Goal: Find contact information: Find contact information

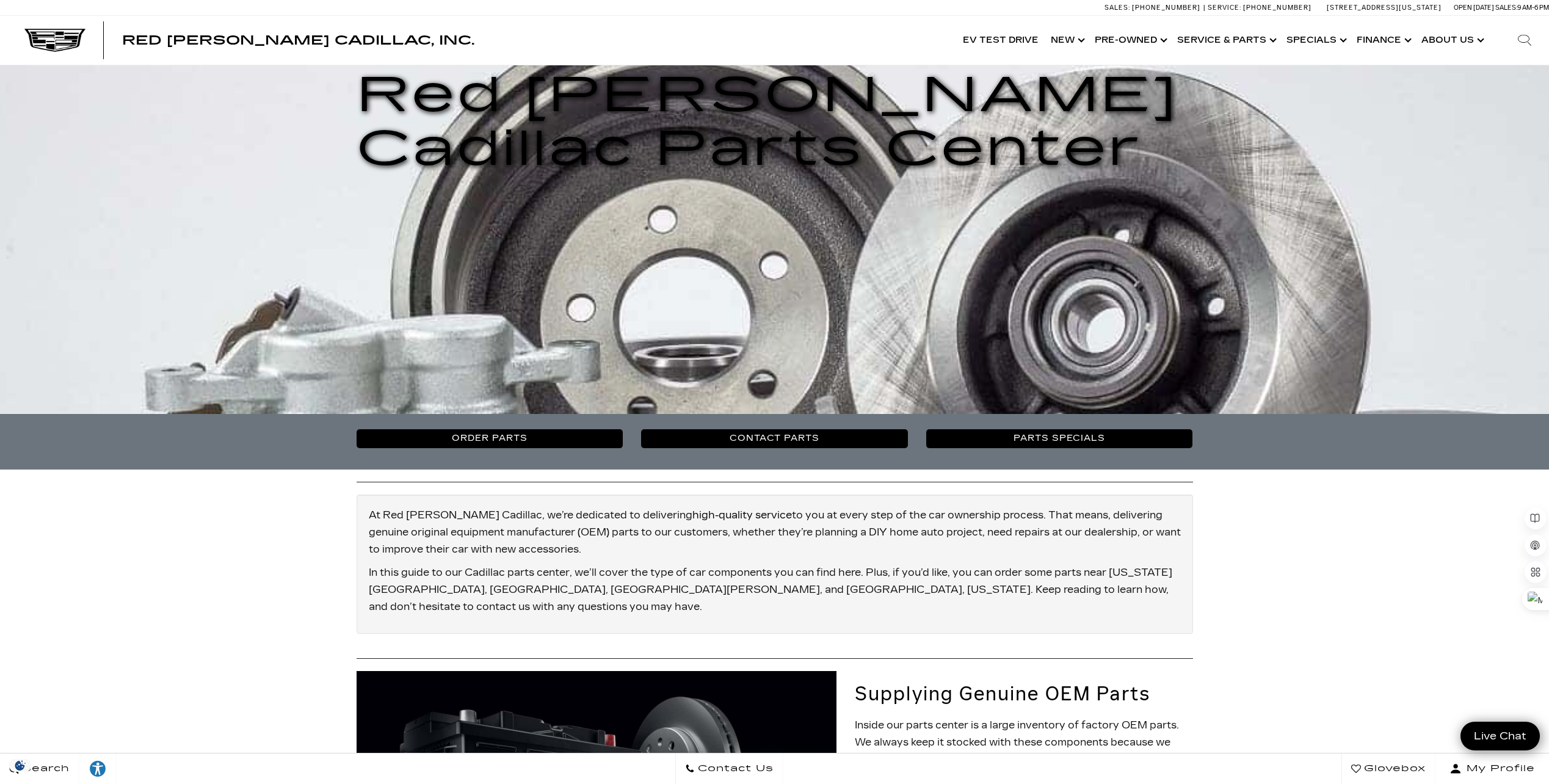
scroll to position [181, 0]
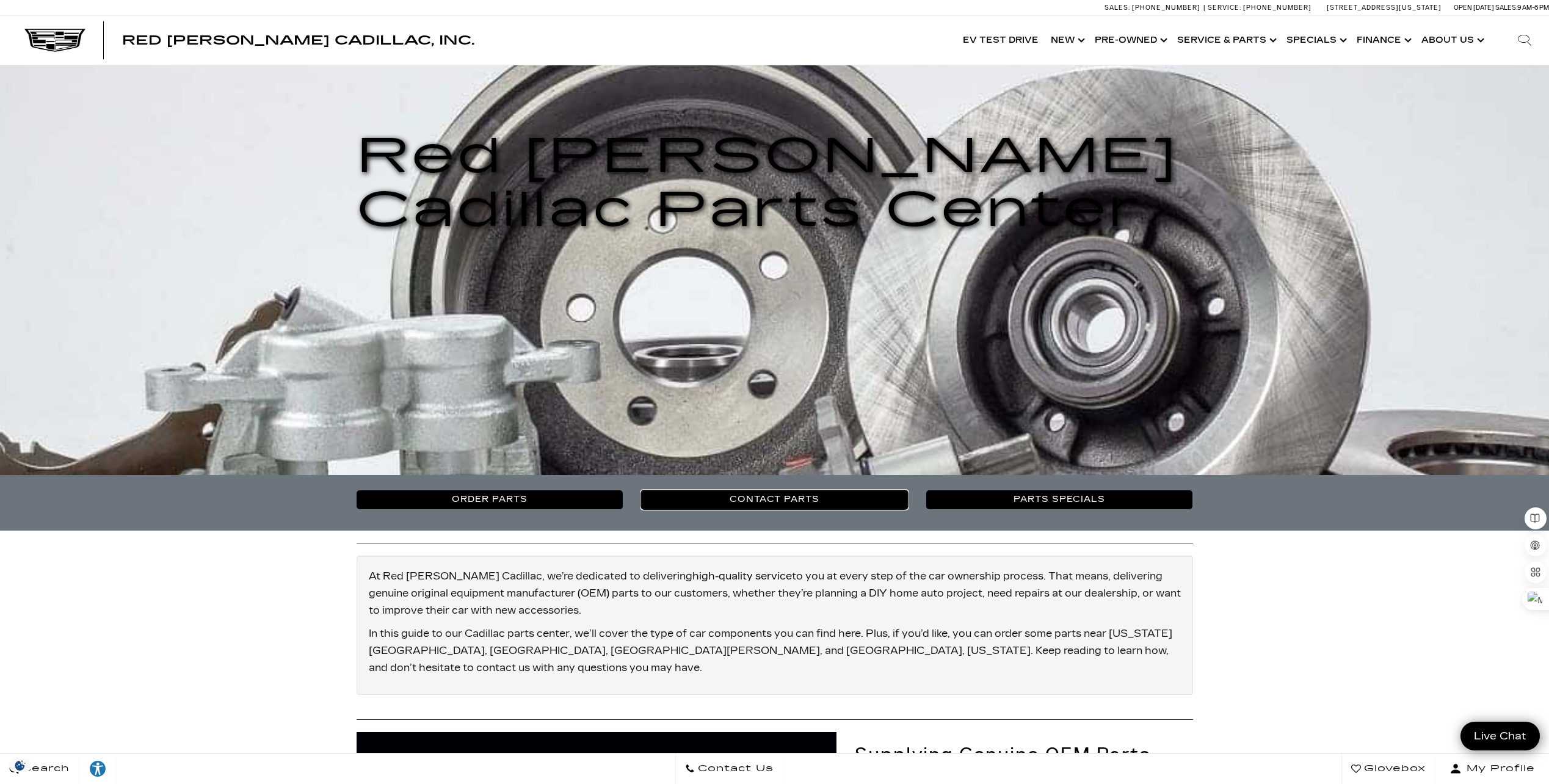
click at [809, 501] on link "Contact Parts" at bounding box center [774, 499] width 267 height 18
